Goal: Check status: Check status

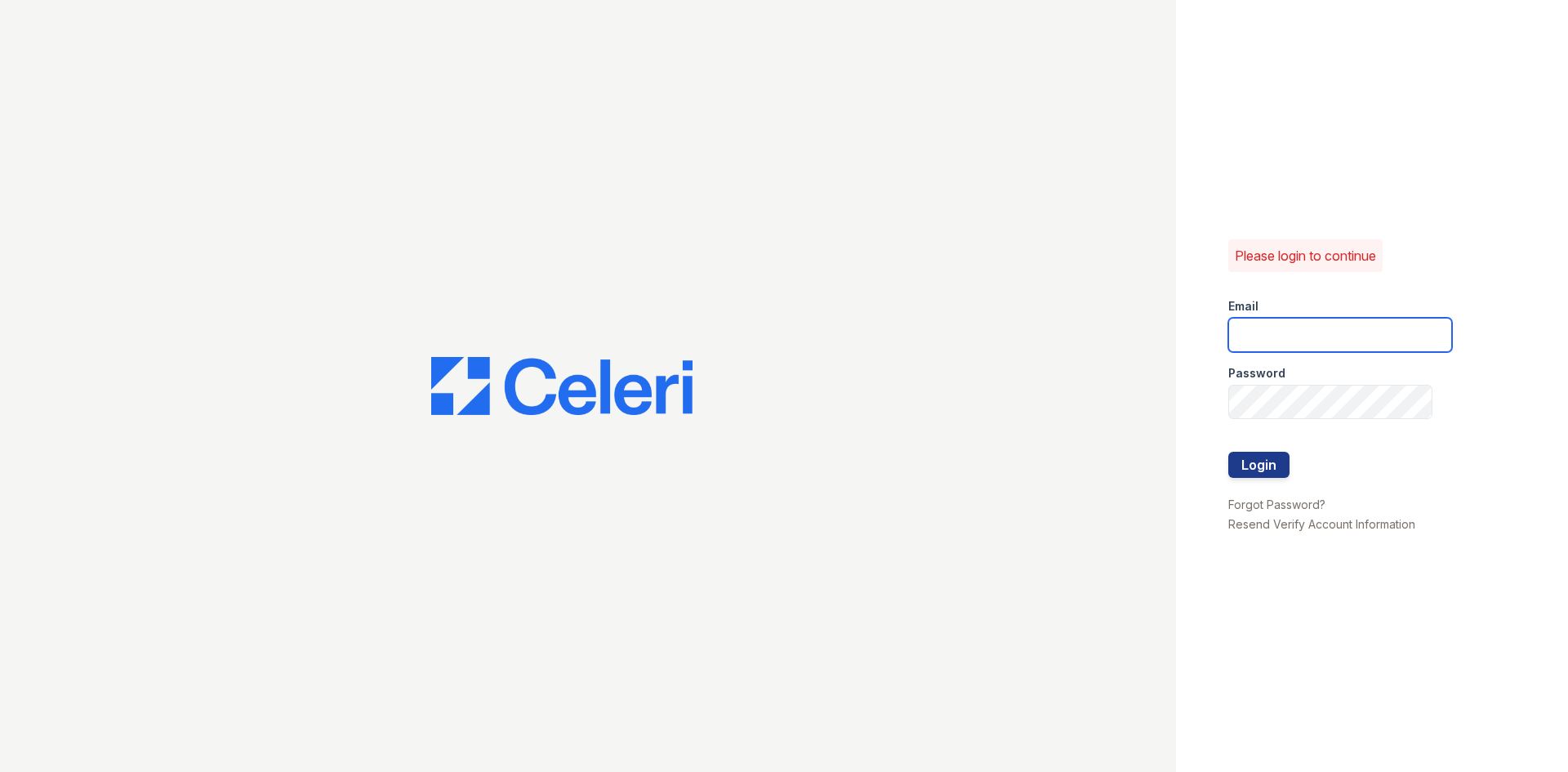
click at [1268, 338] on input "email" at bounding box center [1340, 334] width 224 height 34
type input "[EMAIL_ADDRESS][DOMAIN_NAME]"
click at [1184, 395] on div "Please login to continue Email washington2@cafmangement.com Password Login Forg…" at bounding box center [1373, 386] width 392 height 772
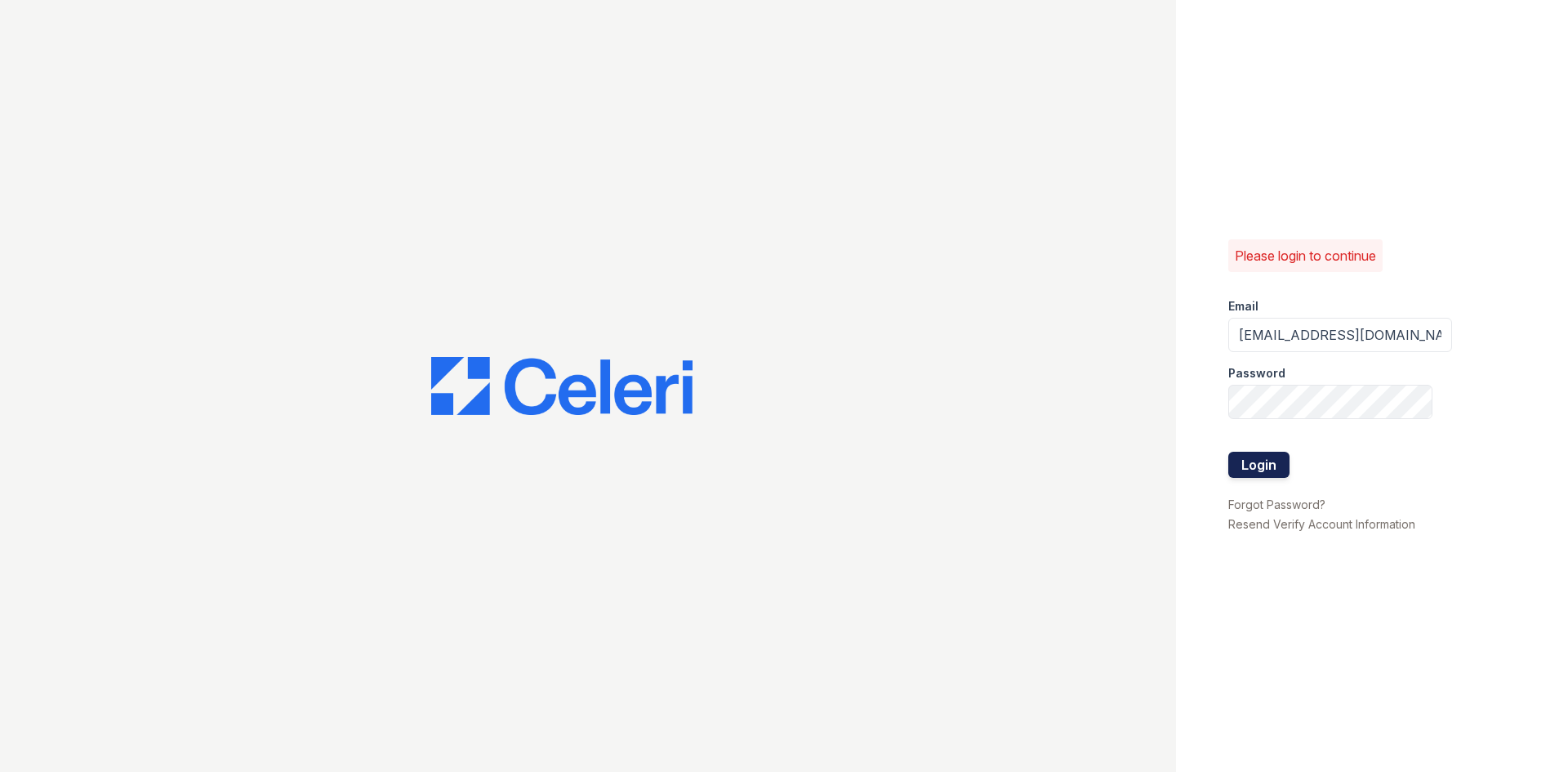
click at [1258, 467] on button "Login" at bounding box center [1259, 465] width 62 height 26
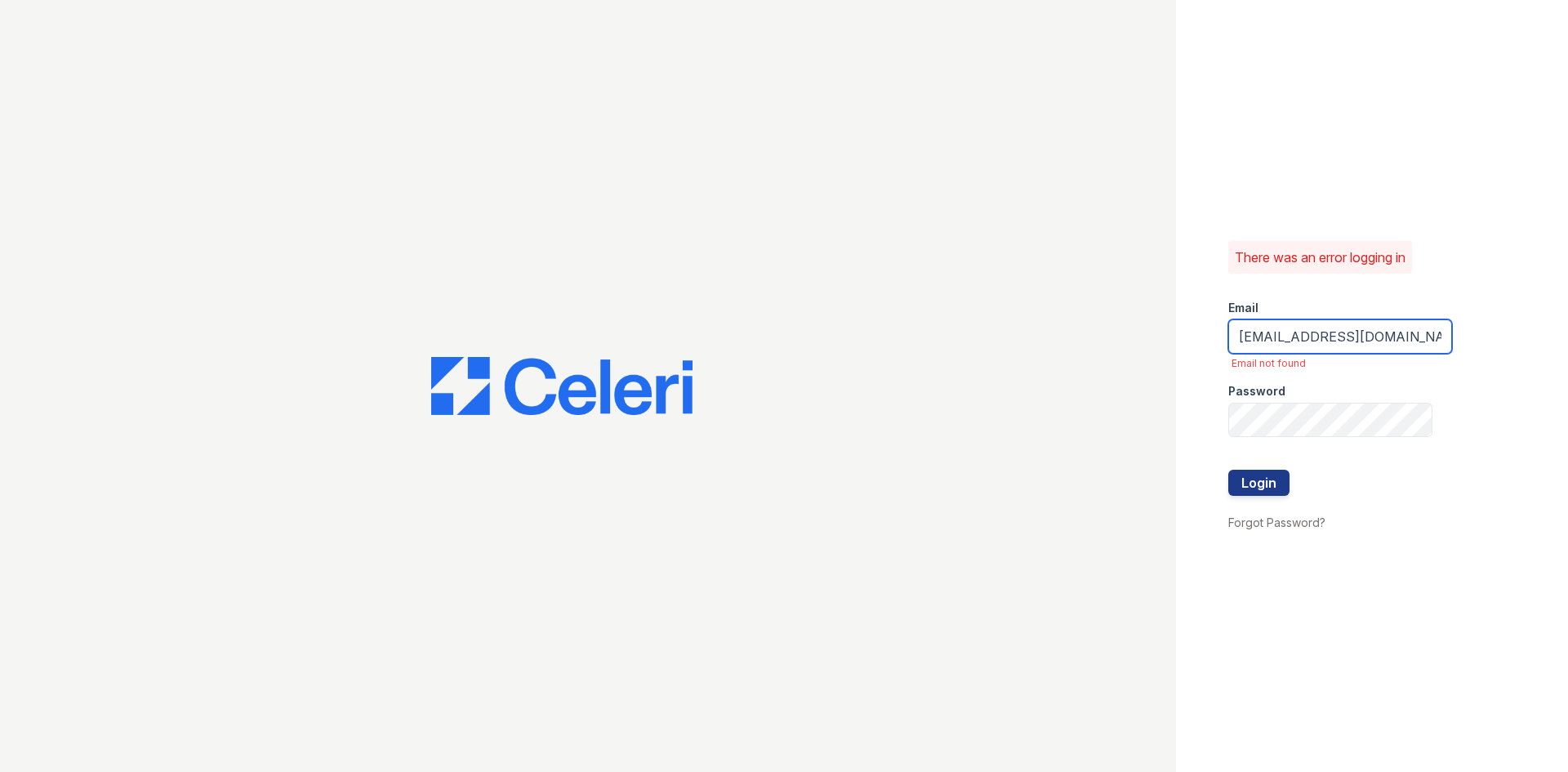
click at [1381, 338] on input "washington2@cafmangement.com" at bounding box center [1340, 336] width 224 height 34
click at [1382, 339] on input "[EMAIL_ADDRESS][DOMAIN_NAME]" at bounding box center [1340, 336] width 224 height 34
click at [1377, 341] on input "[EMAIL_ADDRESS][DOMAIN_NAME]" at bounding box center [1340, 336] width 224 height 34
type input "washington2@cafmanagement.com"
click at [1407, 371] on div "Password" at bounding box center [1340, 386] width 224 height 32
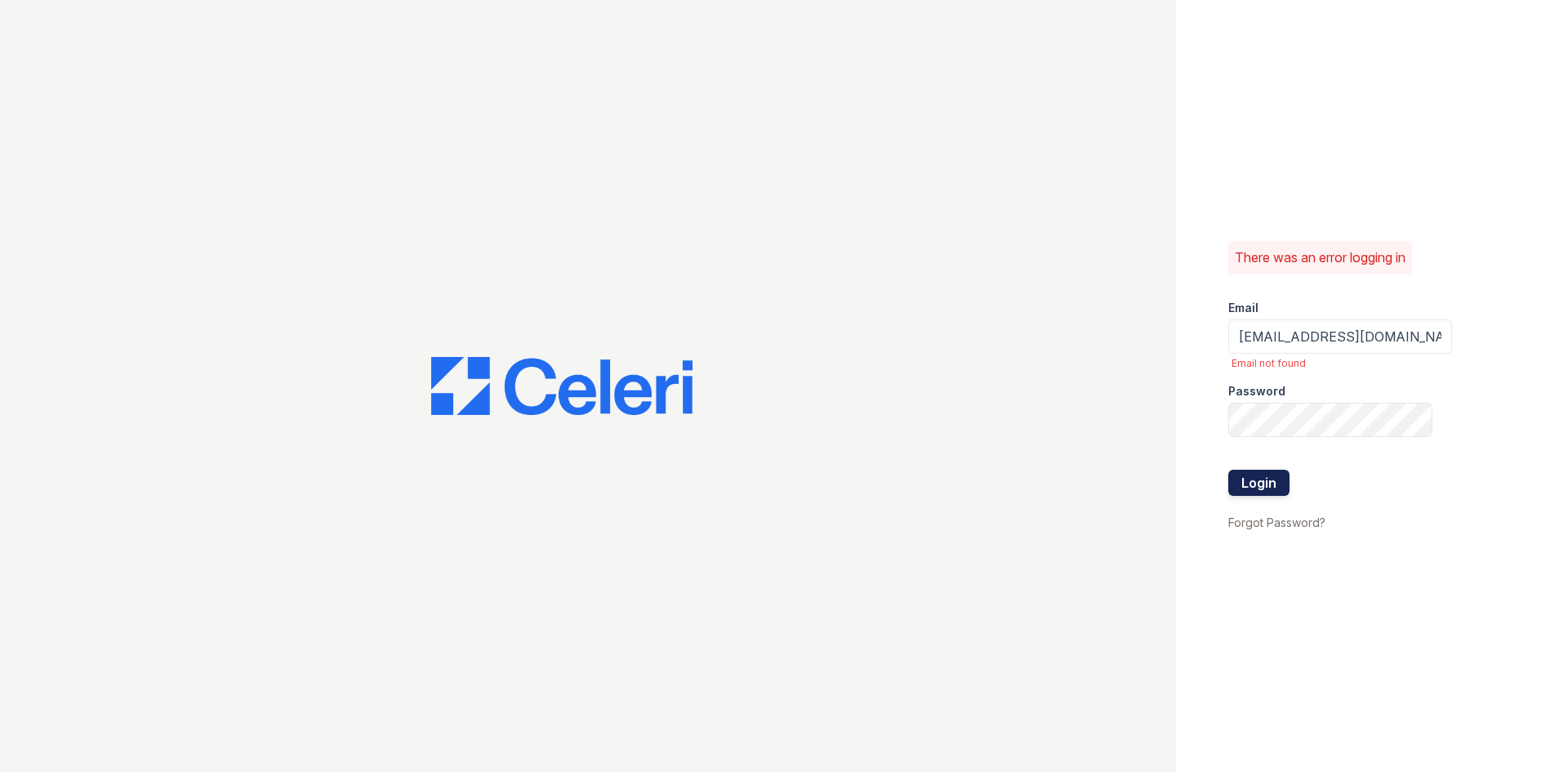
click at [1258, 497] on div at bounding box center [1340, 504] width 224 height 17
click at [1260, 490] on button "Login" at bounding box center [1259, 482] width 62 height 26
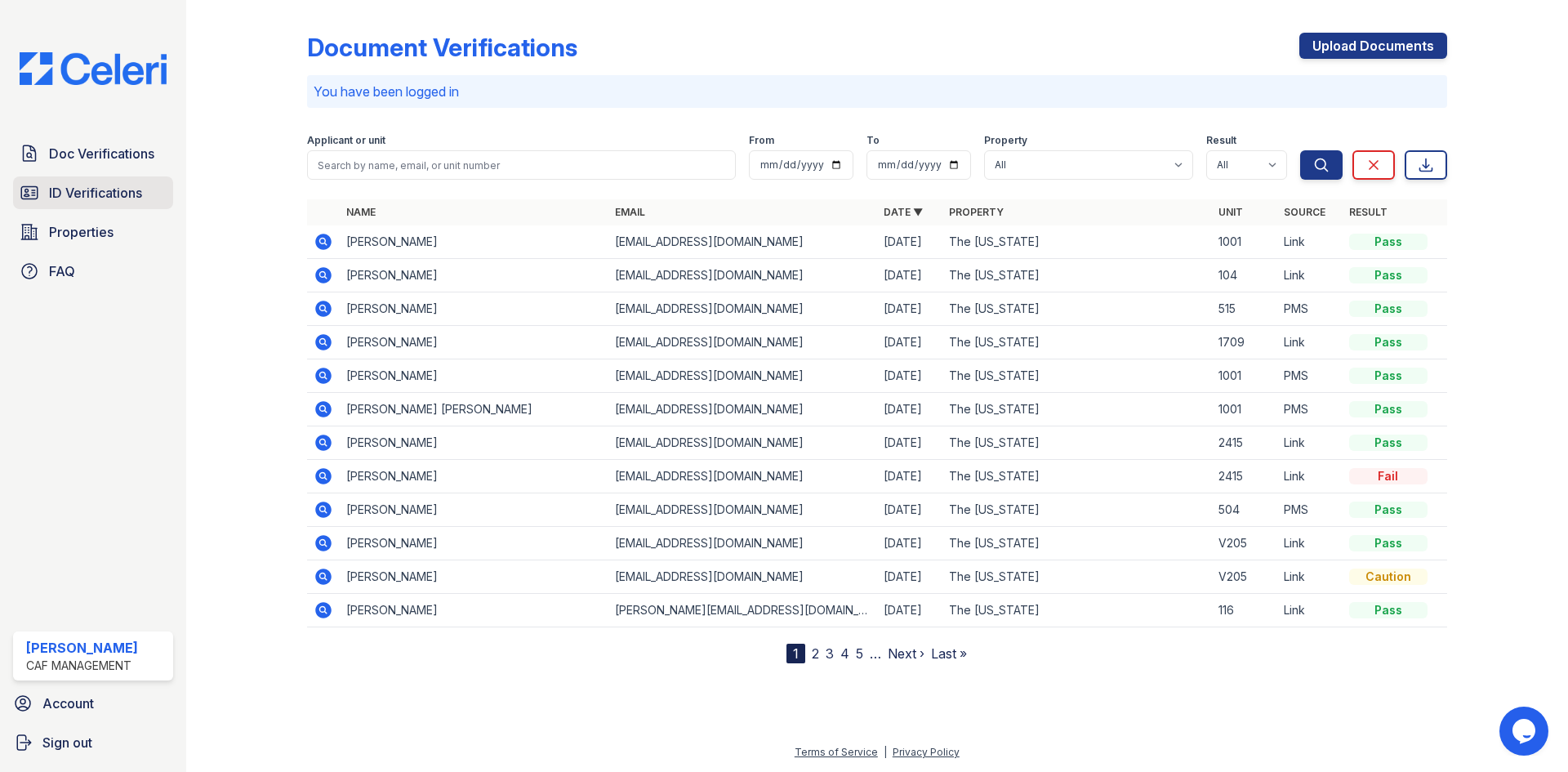
click at [87, 184] on span "ID Verifications" at bounding box center [95, 192] width 93 height 20
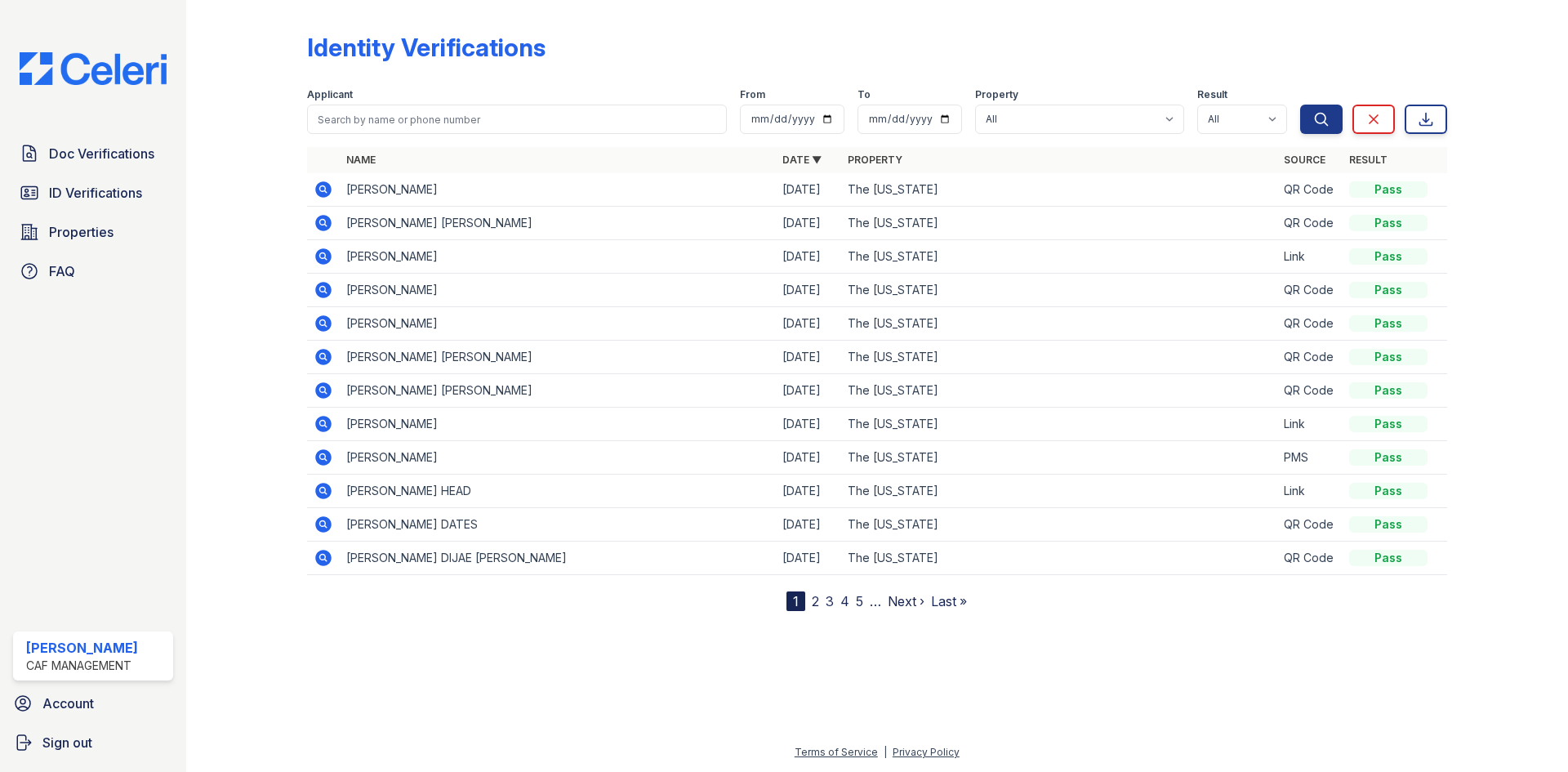
click at [817, 600] on link "2" at bounding box center [816, 600] width 8 height 17
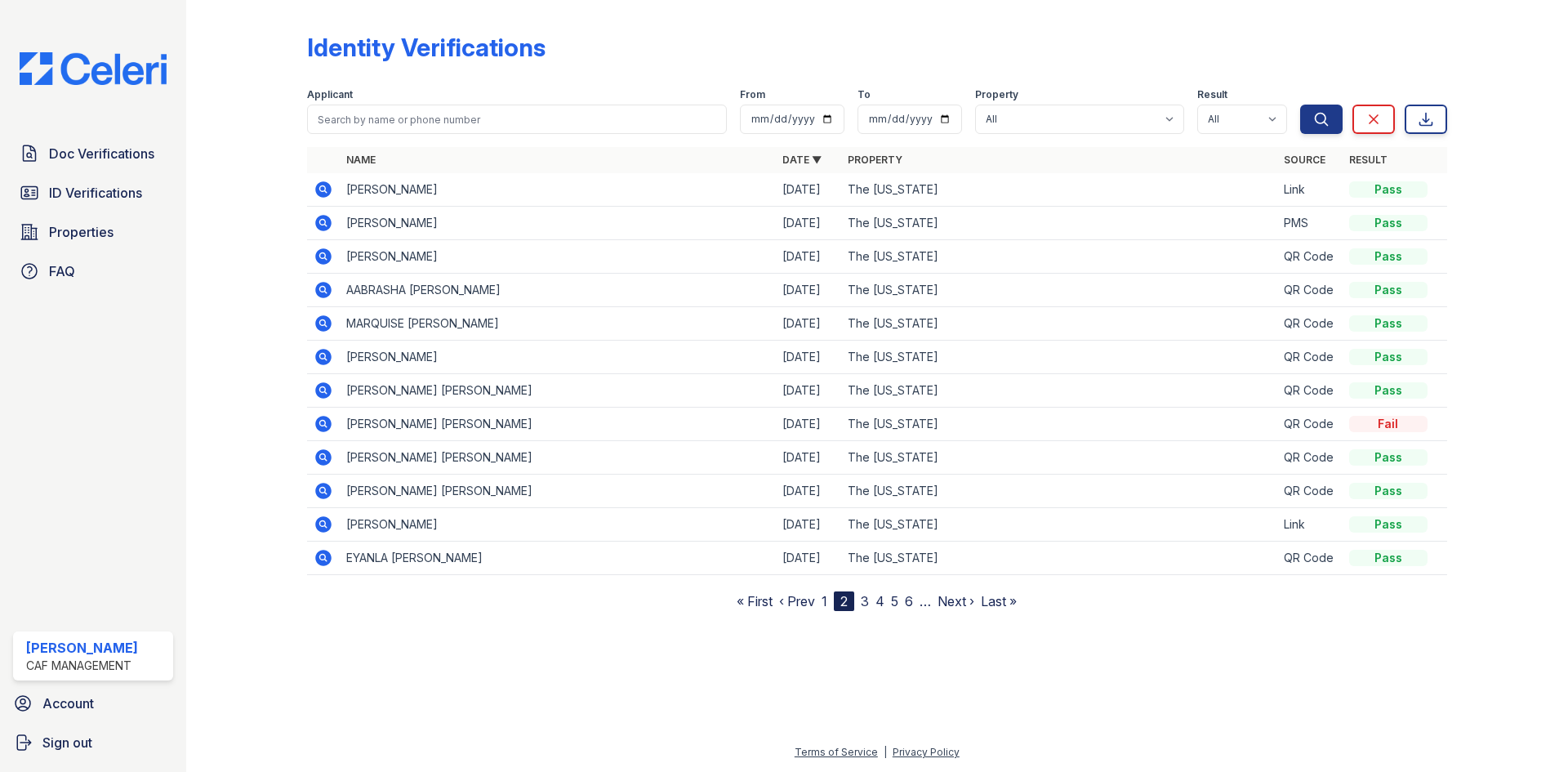
click at [864, 602] on link "3" at bounding box center [865, 600] width 8 height 17
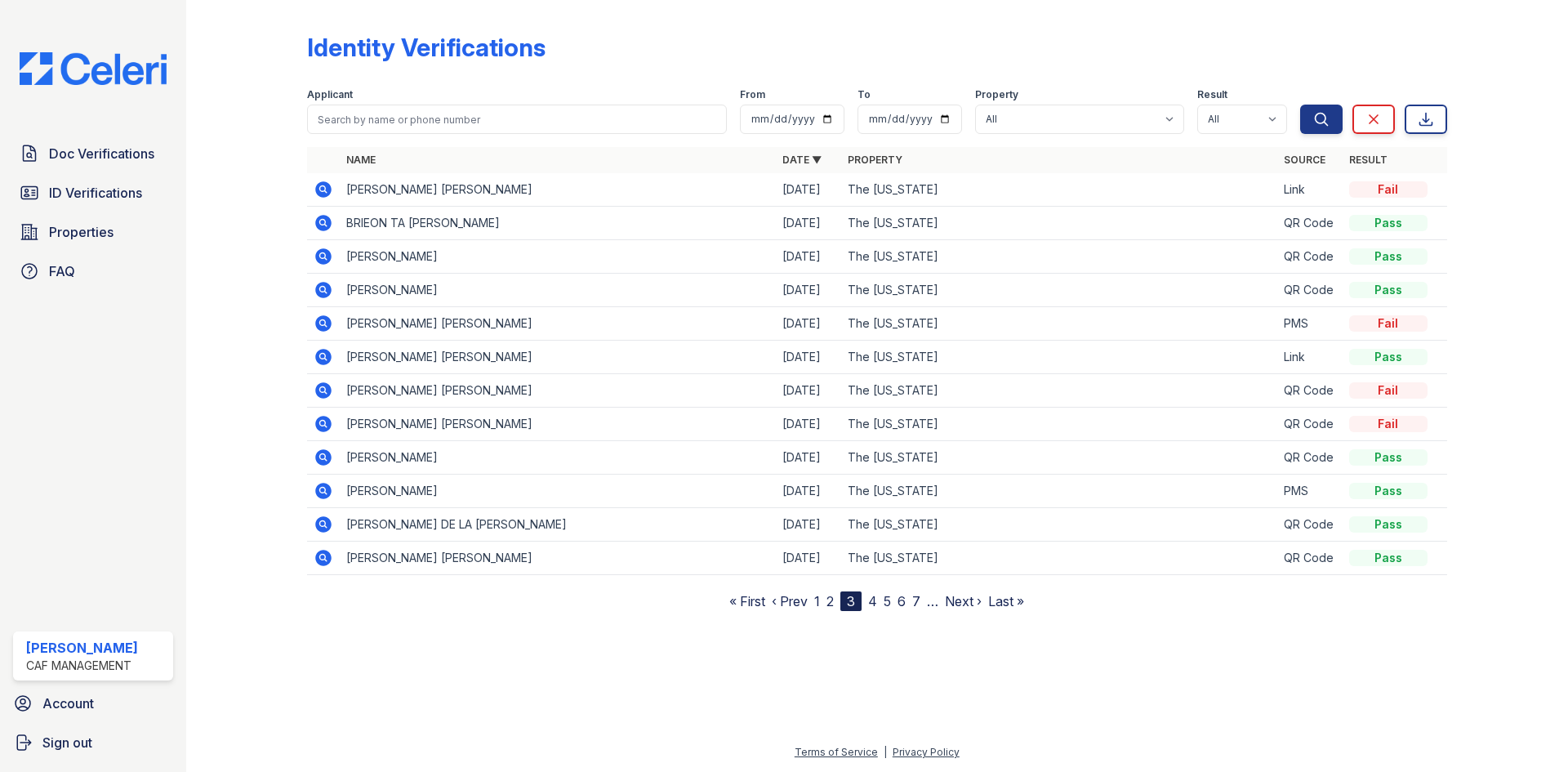
click at [878, 603] on nav "« First ‹ Prev 1 2 3 4 5 6 7 … Next › Last »" at bounding box center [877, 601] width 295 height 20
click at [877, 603] on link "4" at bounding box center [872, 600] width 9 height 17
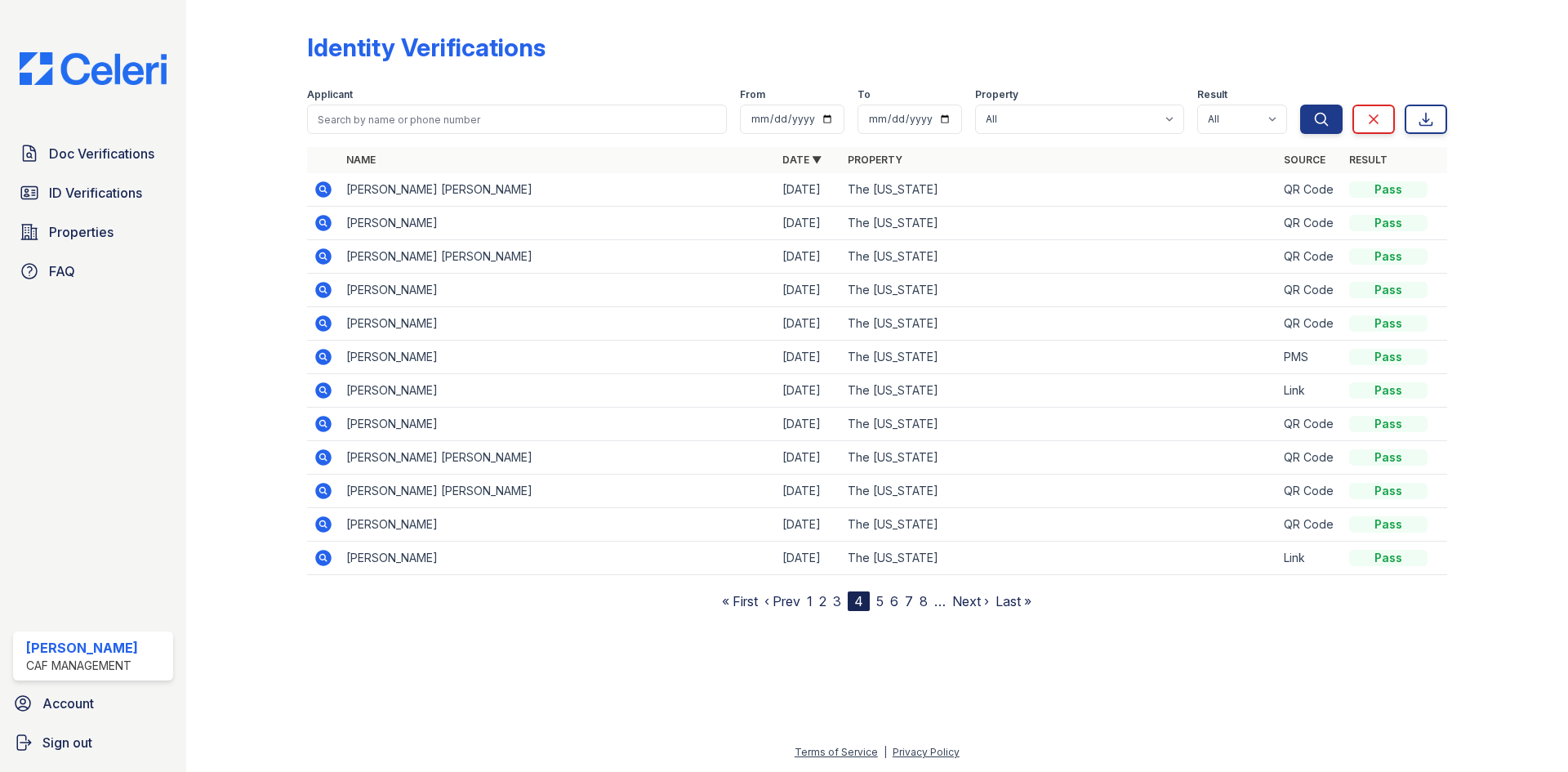
click at [884, 605] on link "5" at bounding box center [881, 600] width 8 height 17
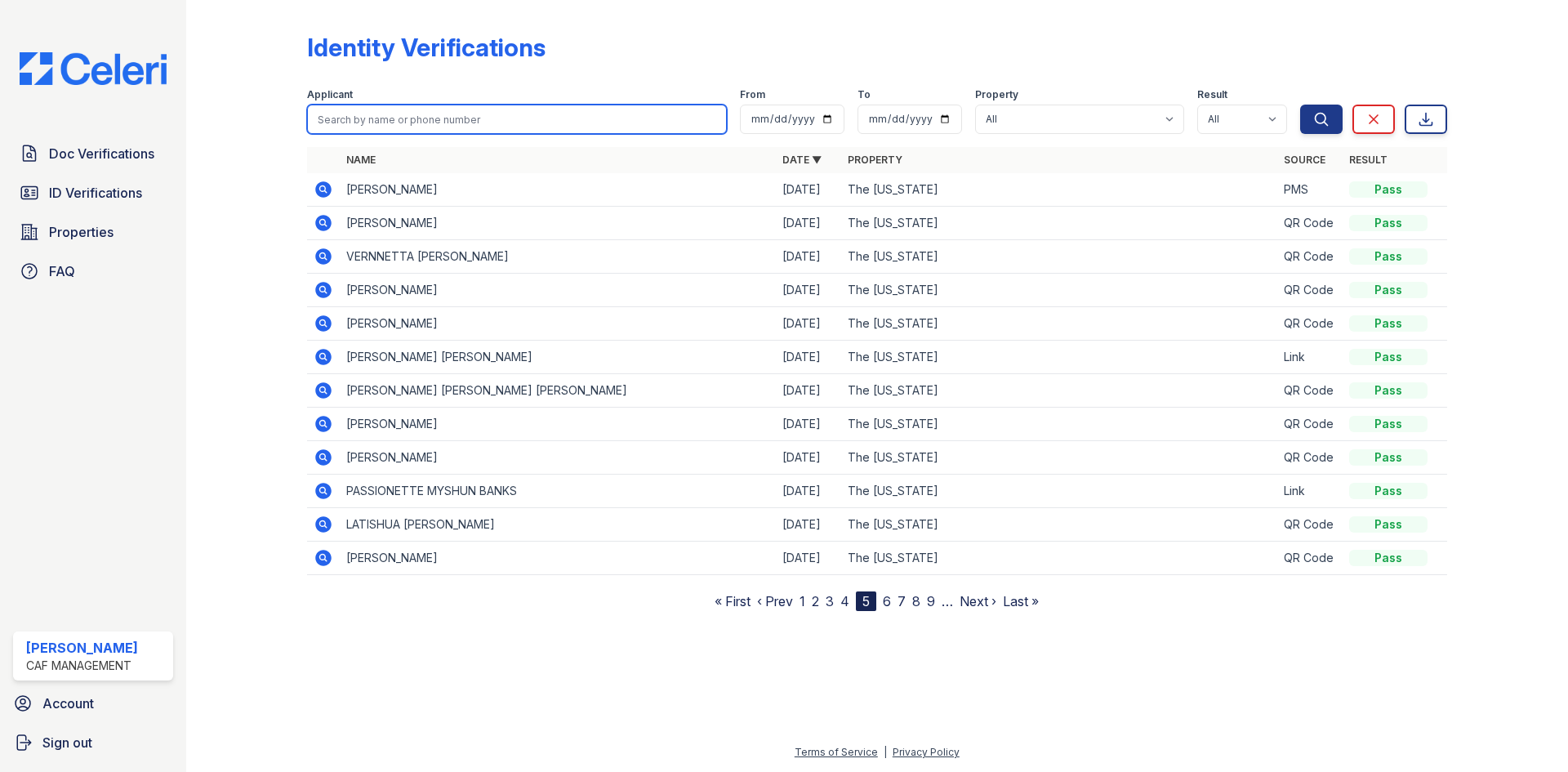
click at [369, 118] on input "search" at bounding box center [517, 119] width 420 height 29
type input "[PERSON_NAME]"
click at [1300, 104] on button "Search" at bounding box center [1322, 119] width 43 height 29
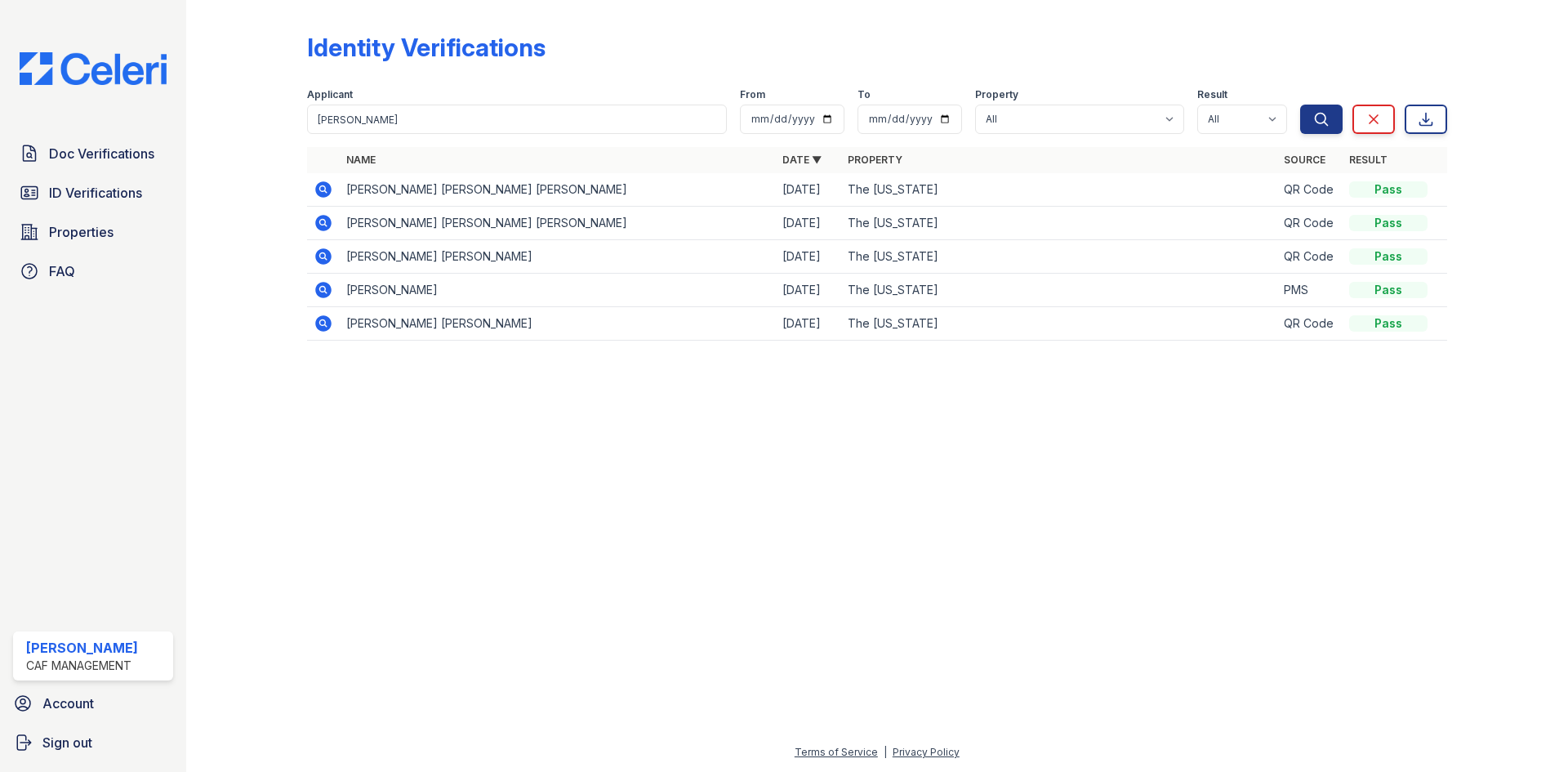
click at [320, 187] on icon at bounding box center [323, 189] width 20 height 20
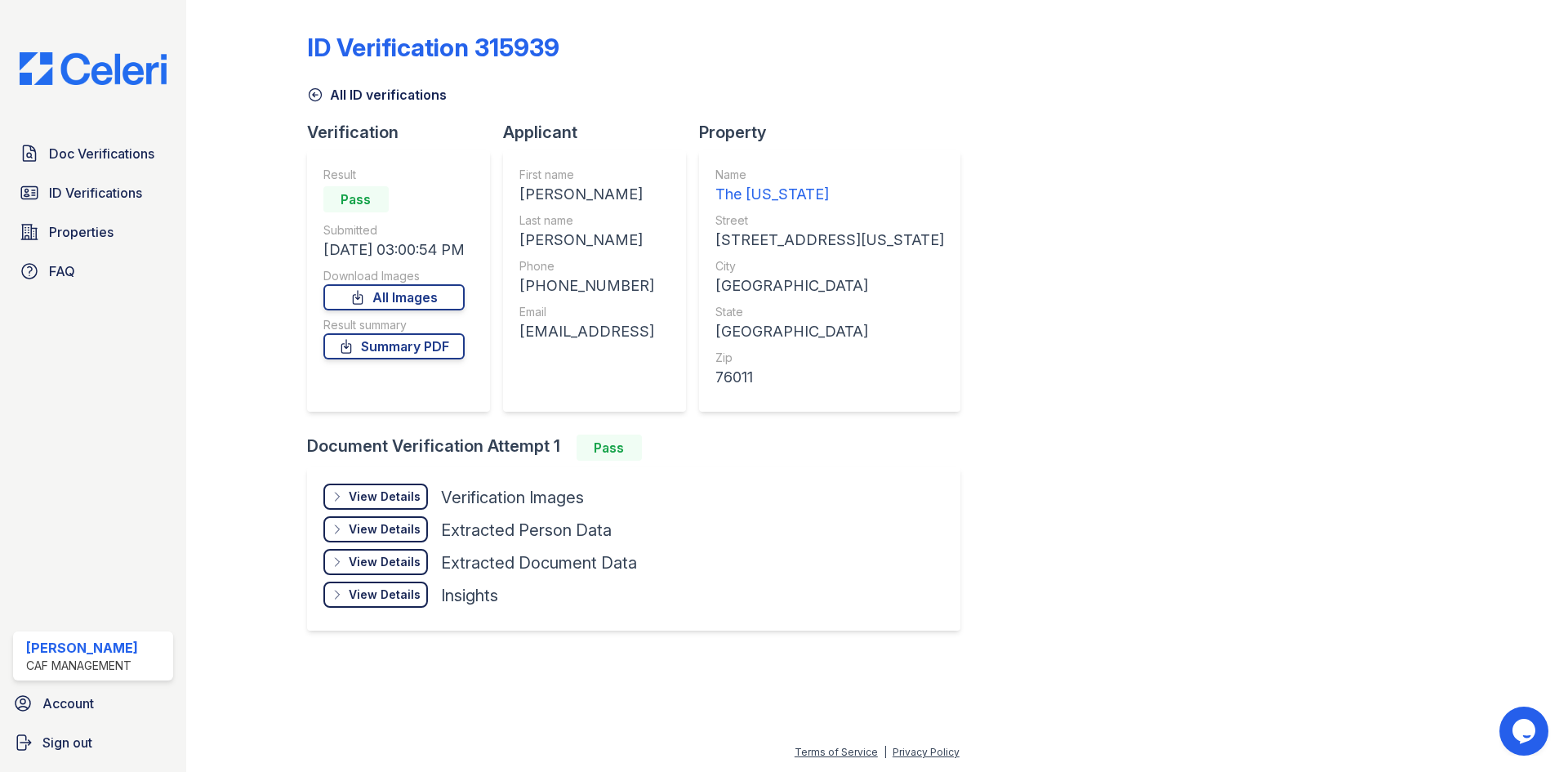
click at [410, 503] on div "View Details" at bounding box center [385, 496] width 72 height 17
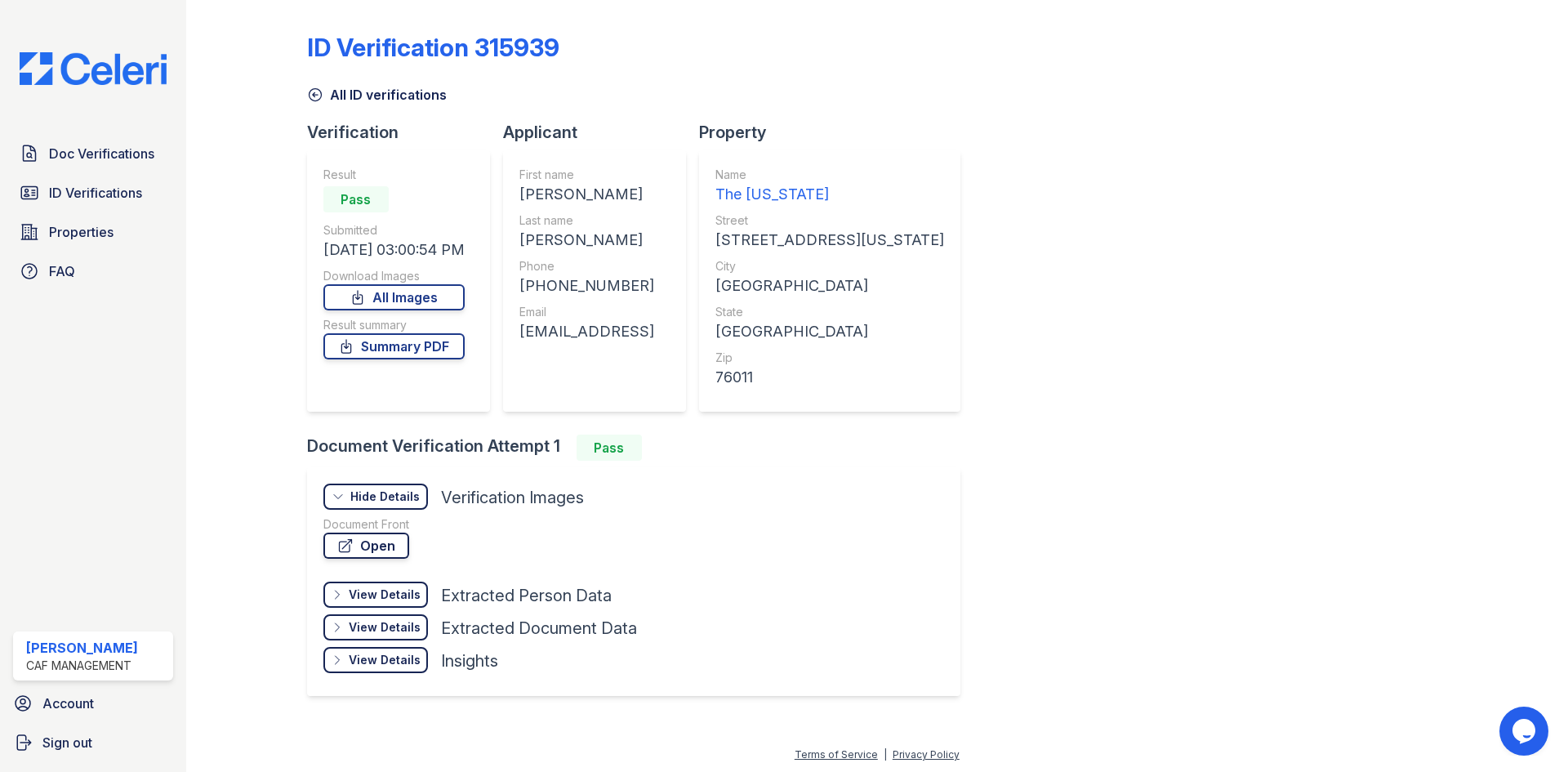
click at [391, 545] on link "Open" at bounding box center [366, 545] width 86 height 26
